Goal: Transaction & Acquisition: Purchase product/service

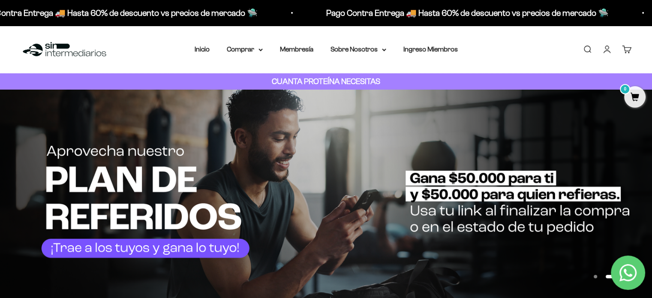
click at [320, 77] on strong "CUANTA PROTEÍNA NECESITAS" at bounding box center [326, 81] width 109 height 9
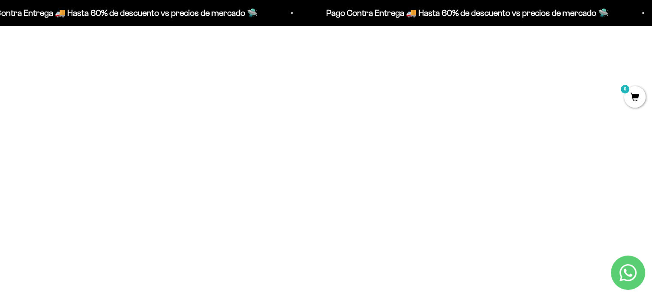
scroll to position [386, 0]
click at [144, 142] on img at bounding box center [119, 118] width 197 height 197
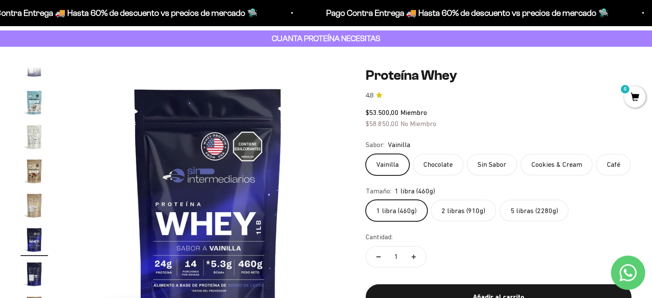
click at [469, 205] on label "2 libras (910g)" at bounding box center [463, 210] width 65 height 21
click at [366, 200] on input "2 libras (910g)" at bounding box center [365, 199] width 0 height 0
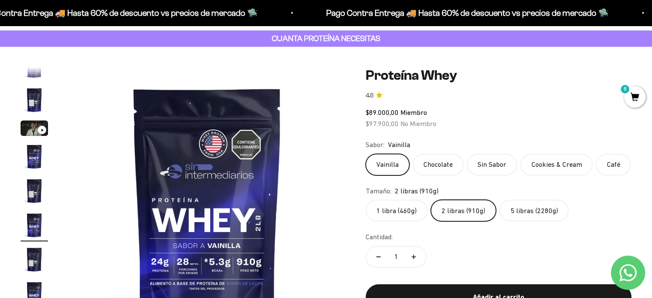
click at [536, 206] on label "5 libras (2280g)" at bounding box center [534, 210] width 69 height 21
click at [366, 200] on input "5 libras (2280g)" at bounding box center [365, 199] width 0 height 0
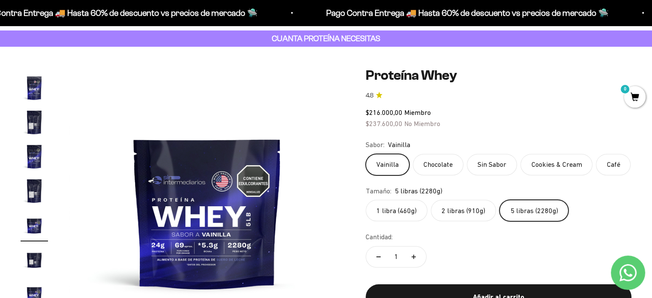
click at [417, 208] on label "1 libra (460g)" at bounding box center [397, 210] width 62 height 21
click at [366, 200] on input "1 libra (460g)" at bounding box center [365, 199] width 0 height 0
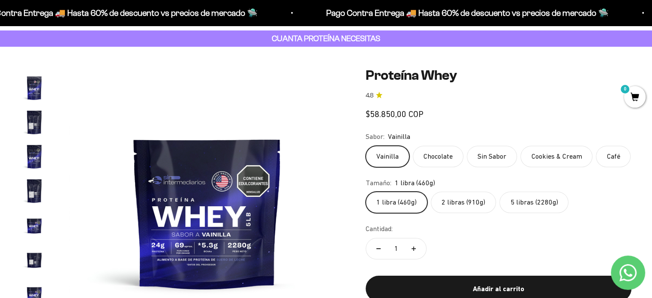
scroll to position [0, 4880]
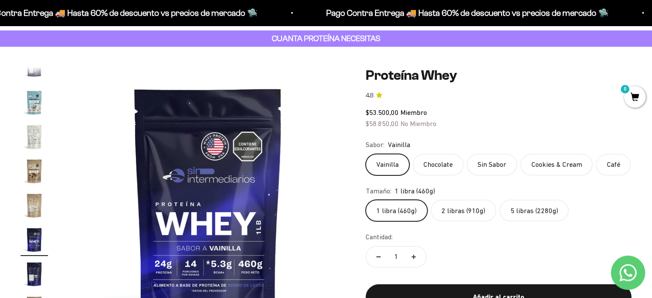
click at [474, 214] on label "2 libras (910g)" at bounding box center [463, 210] width 65 height 21
click at [366, 200] on input "2 libras (910g)" at bounding box center [365, 199] width 0 height 0
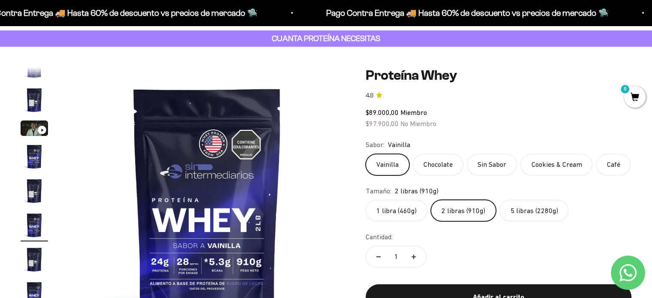
click at [402, 204] on label "1 libra (460g)" at bounding box center [397, 210] width 62 height 21
click at [366, 200] on input "1 libra (460g)" at bounding box center [365, 199] width 0 height 0
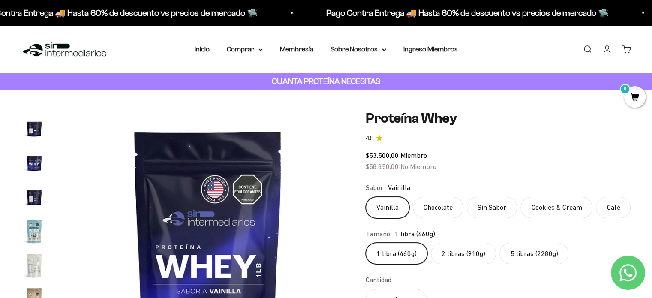
scroll to position [412, 0]
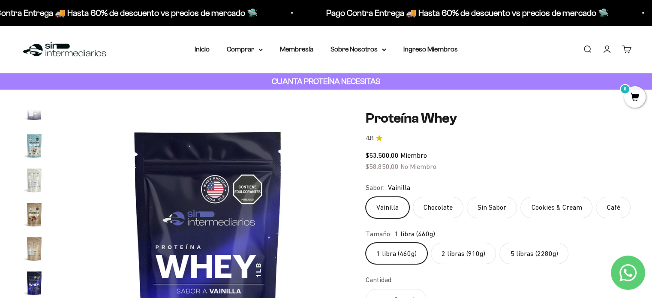
click at [40, 182] on img "Ir al artículo 15" at bounding box center [34, 179] width 27 height 27
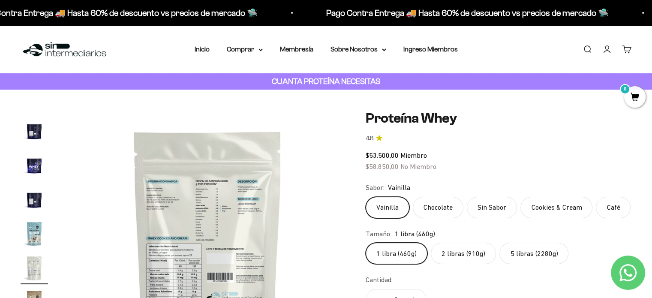
click at [36, 233] on img "Ir al artículo 14" at bounding box center [34, 233] width 27 height 27
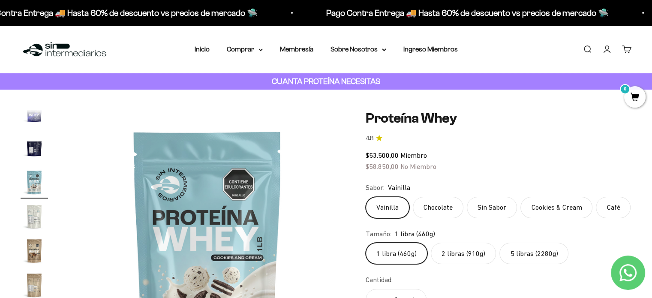
click at [38, 243] on img "Ir al artículo 16" at bounding box center [34, 250] width 27 height 27
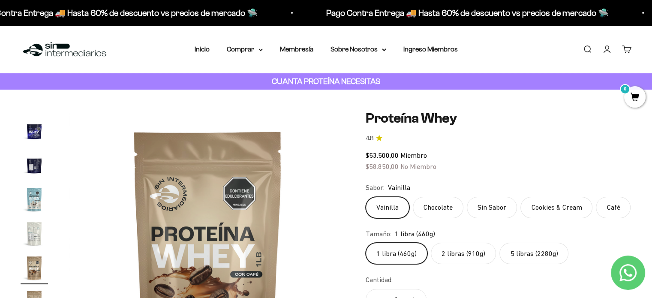
click at [36, 289] on img "Ir al artículo 17" at bounding box center [34, 302] width 27 height 27
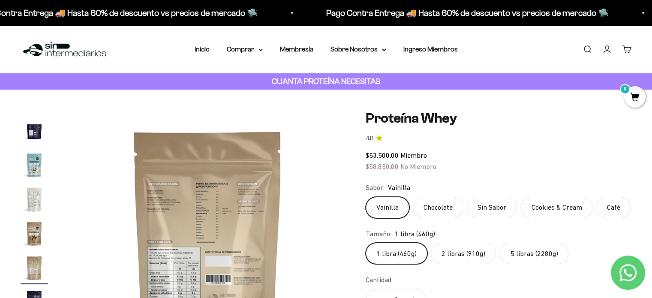
click at [36, 269] on img "Ir al artículo 17" at bounding box center [34, 267] width 27 height 27
drag, startPoint x: 41, startPoint y: 171, endPoint x: 39, endPoint y: 164, distance: 7.2
click at [41, 170] on img "Ir al artículo 14" at bounding box center [34, 164] width 27 height 27
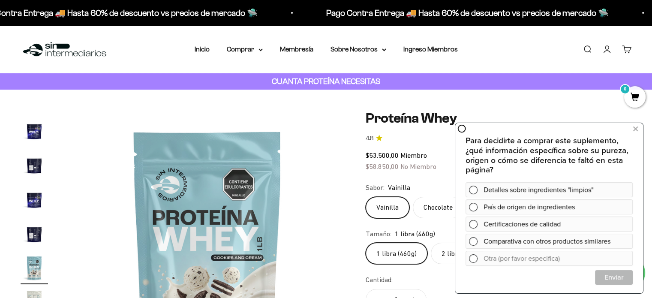
click at [38, 130] on img "Ir al artículo 10" at bounding box center [34, 130] width 27 height 27
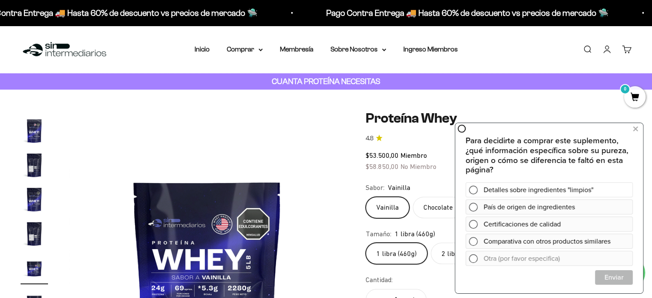
click at [471, 187] on span at bounding box center [473, 190] width 9 height 9
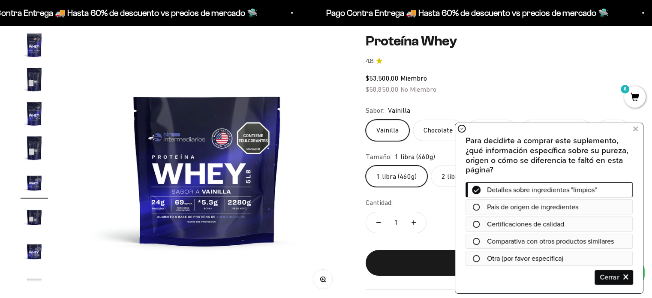
click at [608, 276] on span "Cerrar" at bounding box center [614, 277] width 37 height 15
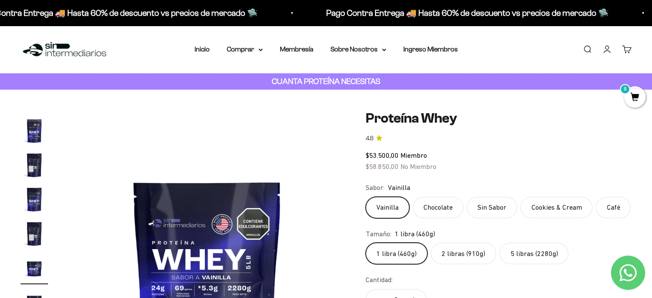
click at [481, 17] on p "Pago Contra Entrega 🚚 Hasta 60% de descuento vs precios de mercado 🛸" at bounding box center [339, 13] width 283 height 14
click at [202, 48] on link "Inicio" at bounding box center [202, 48] width 15 height 7
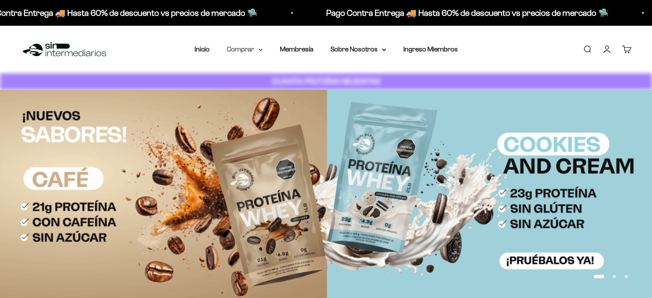
click at [259, 50] on icon at bounding box center [261, 49] width 4 height 3
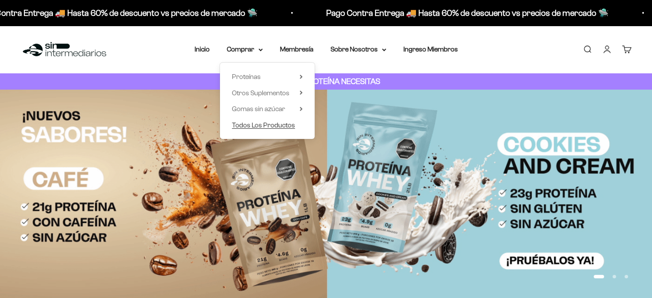
click at [257, 130] on span "Todos Los Productos" at bounding box center [263, 125] width 63 height 11
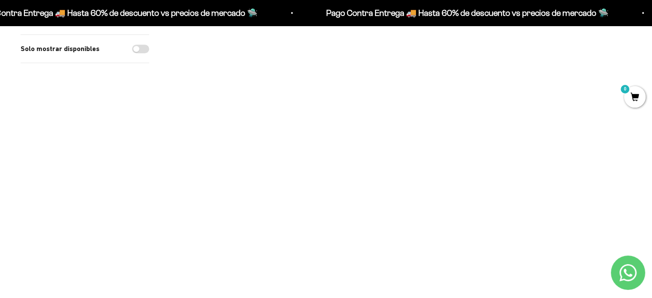
scroll to position [686, 0]
click at [307, 164] on img at bounding box center [306, 195] width 84 height 84
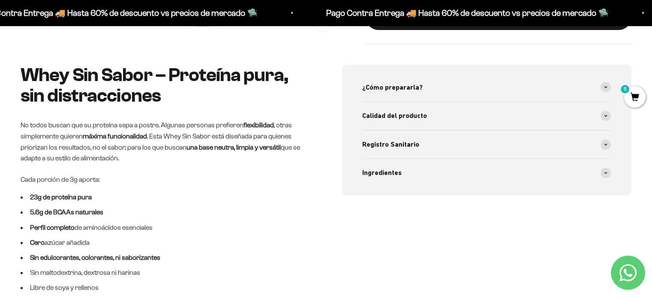
scroll to position [386, 0]
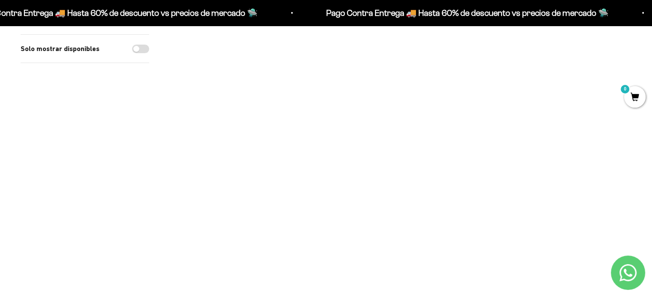
scroll to position [257, 0]
click at [408, 93] on img at bounding box center [401, 80] width 84 height 84
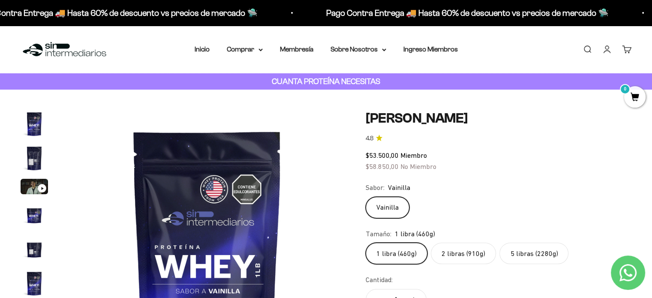
click at [368, 17] on p "Pago Contra Entrega 🚚 Hasta 60% de descuento vs precios de mercado 🛸" at bounding box center [464, 13] width 283 height 14
click at [624, 51] on link "Carrito 0" at bounding box center [626, 49] width 9 height 9
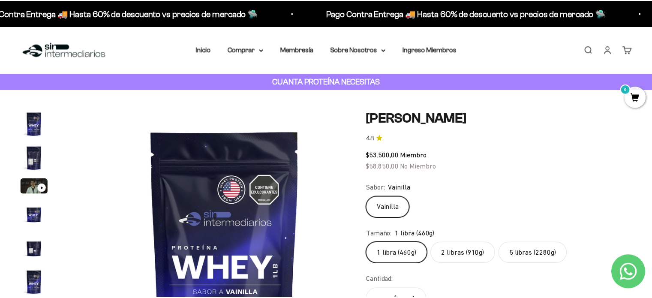
scroll to position [0, 1453]
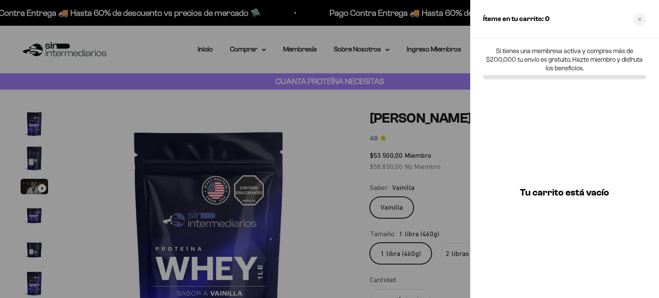
click at [436, 58] on div at bounding box center [329, 149] width 659 height 298
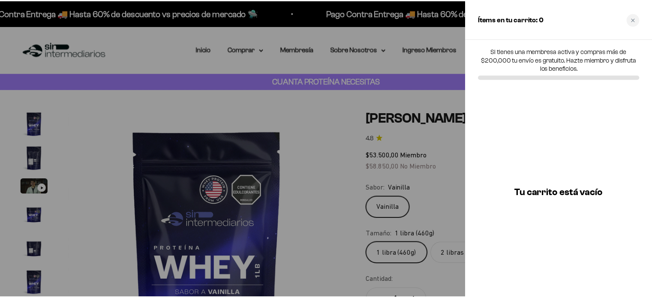
scroll to position [0, 1435]
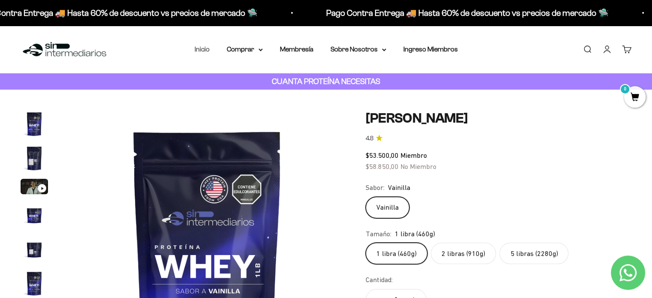
click at [207, 50] on link "Inicio" at bounding box center [202, 48] width 15 height 7
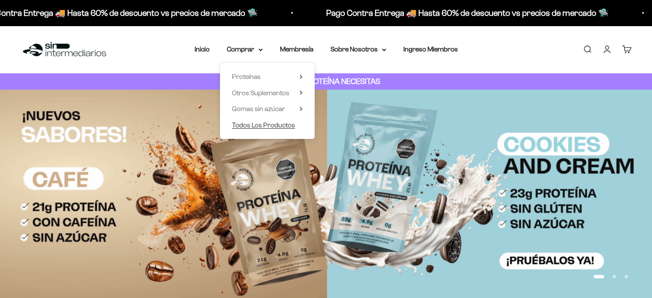
click at [266, 124] on span "Todos Los Productos" at bounding box center [263, 124] width 63 height 7
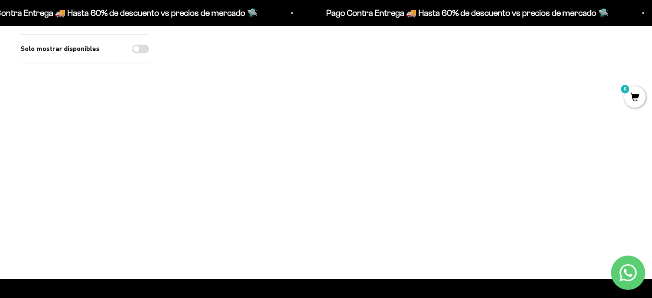
scroll to position [815, 0]
